Goal: Navigation & Orientation: Find specific page/section

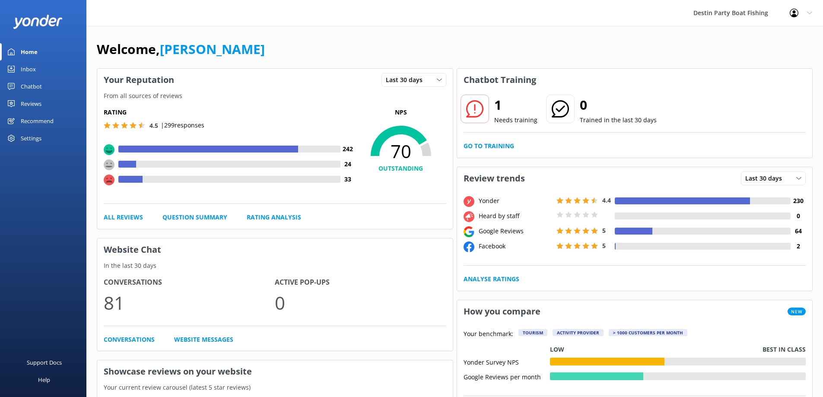
click at [34, 67] on div "Inbox" at bounding box center [28, 69] width 15 height 17
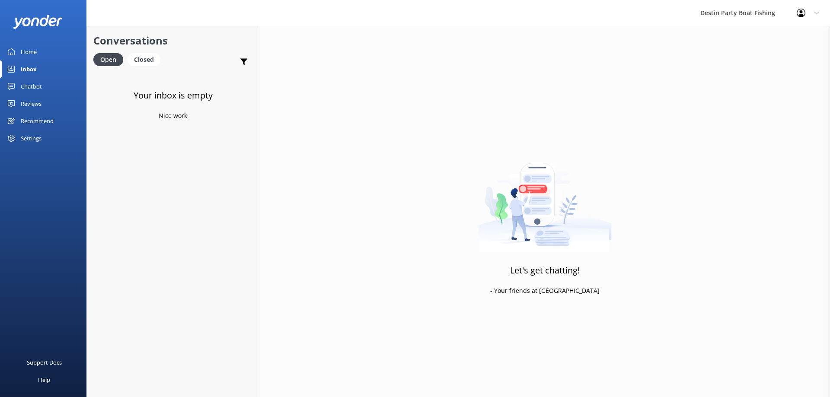
click at [35, 104] on div "Reviews" at bounding box center [31, 103] width 21 height 17
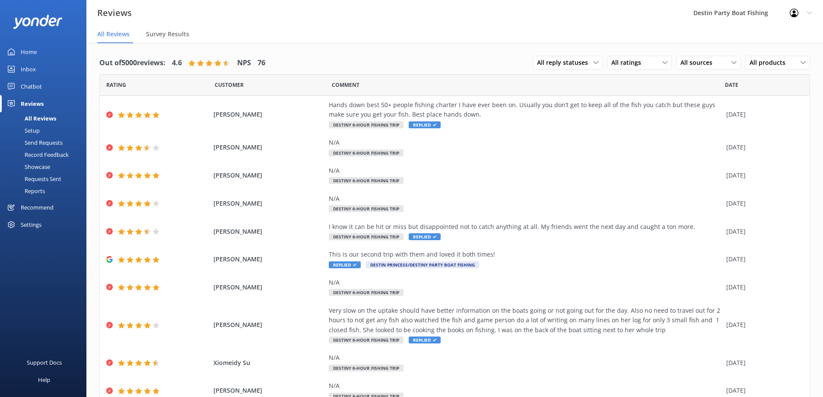
click at [33, 68] on div "Inbox" at bounding box center [28, 69] width 15 height 17
